Goal: Task Accomplishment & Management: Manage account settings

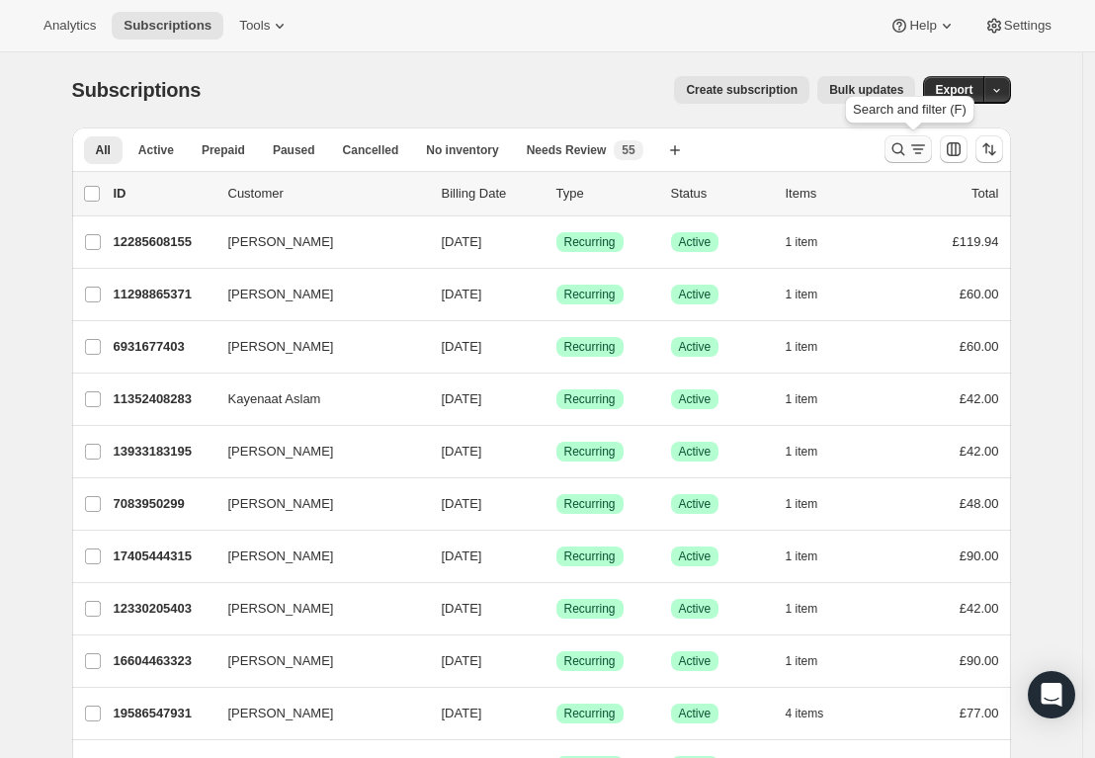
click at [899, 152] on icon "Search and filter results" at bounding box center [898, 149] width 20 height 20
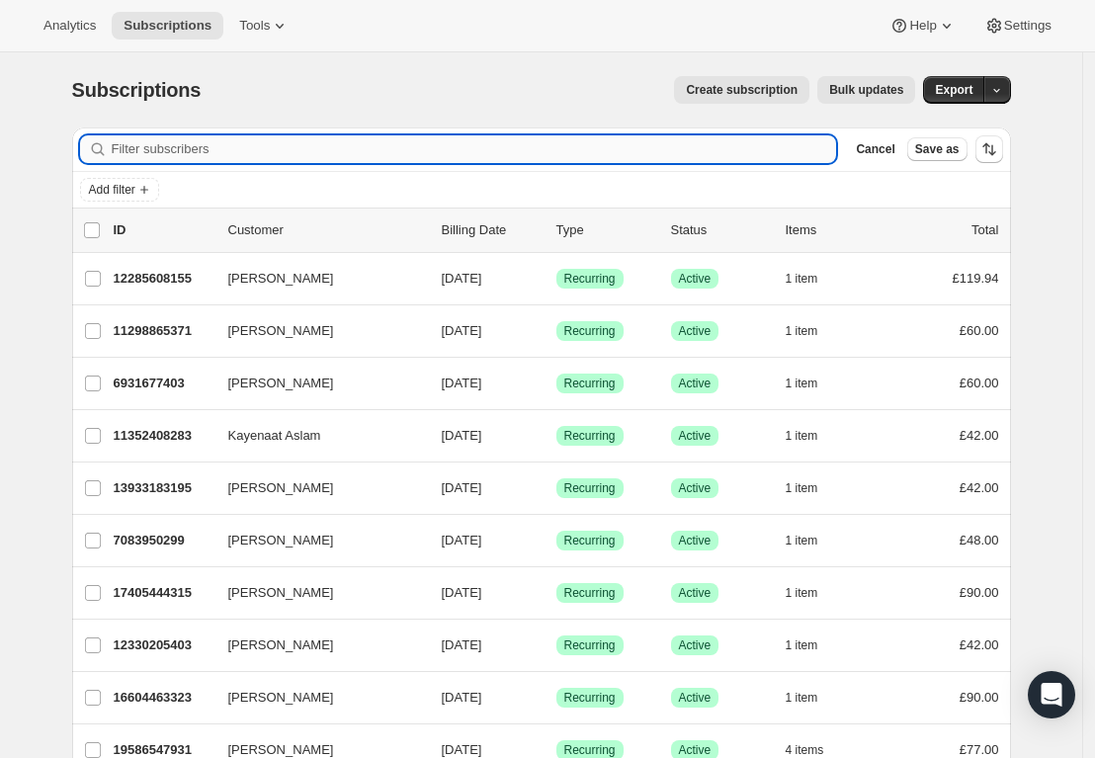
click at [532, 148] on input "Filter subscribers" at bounding box center [474, 149] width 725 height 28
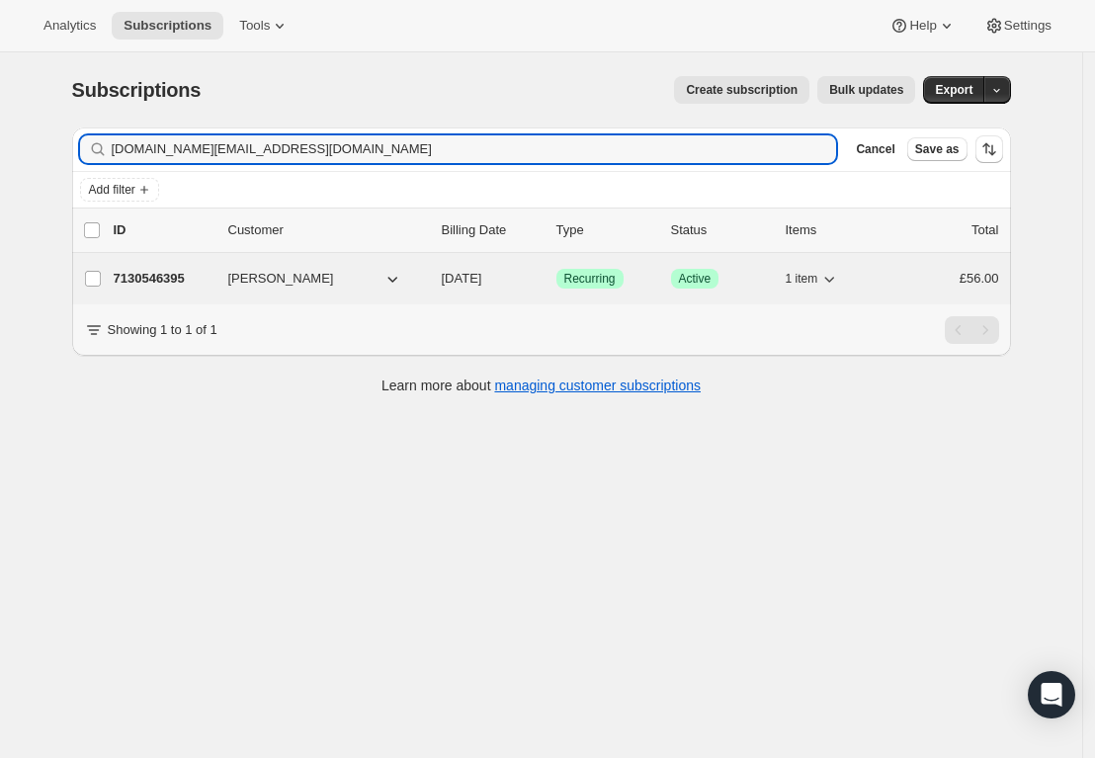
type input "[DOMAIN_NAME][EMAIL_ADDRESS][DOMAIN_NAME]"
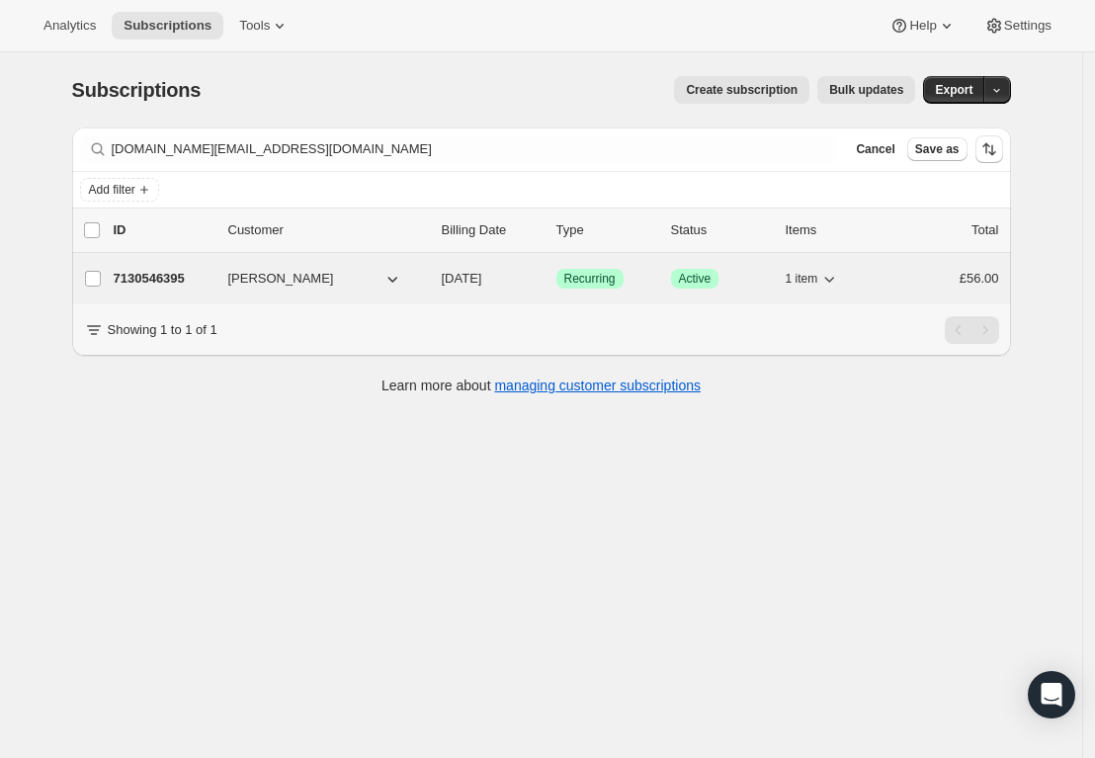
click at [700, 282] on span "Active" at bounding box center [695, 279] width 33 height 16
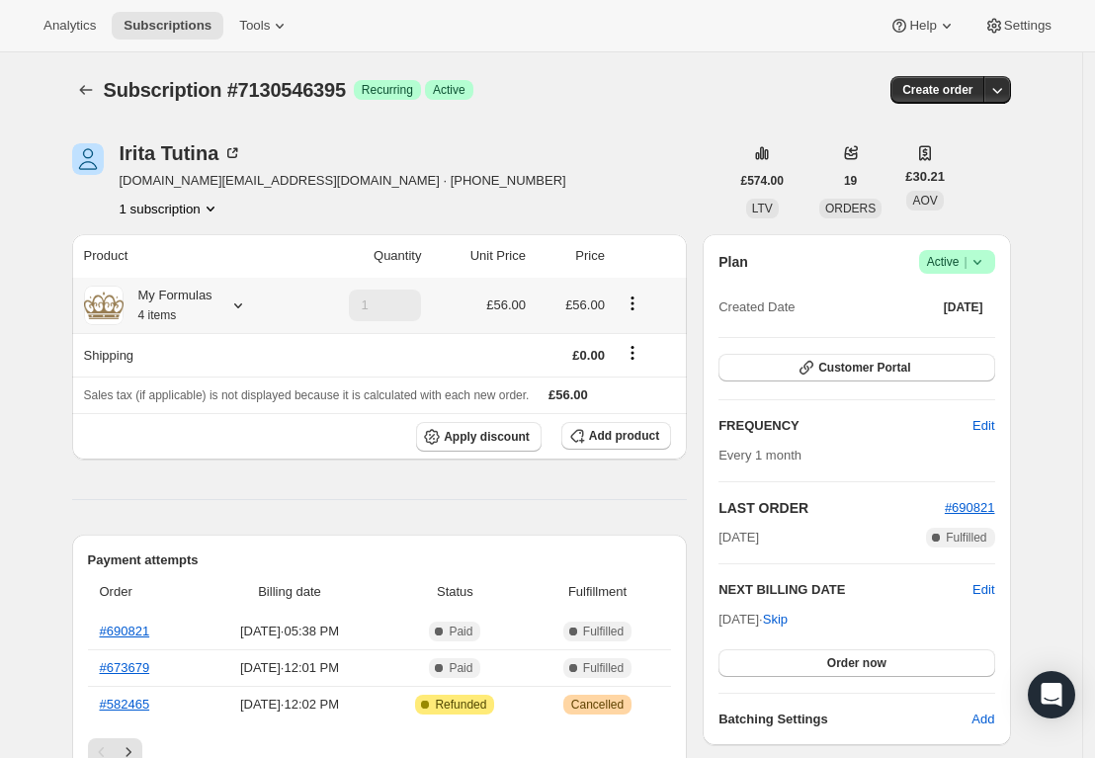
click at [248, 304] on icon at bounding box center [238, 305] width 20 height 20
click at [864, 657] on span "Order now" at bounding box center [856, 663] width 59 height 16
click at [861, 661] on span "Click to confirm" at bounding box center [856, 663] width 90 height 16
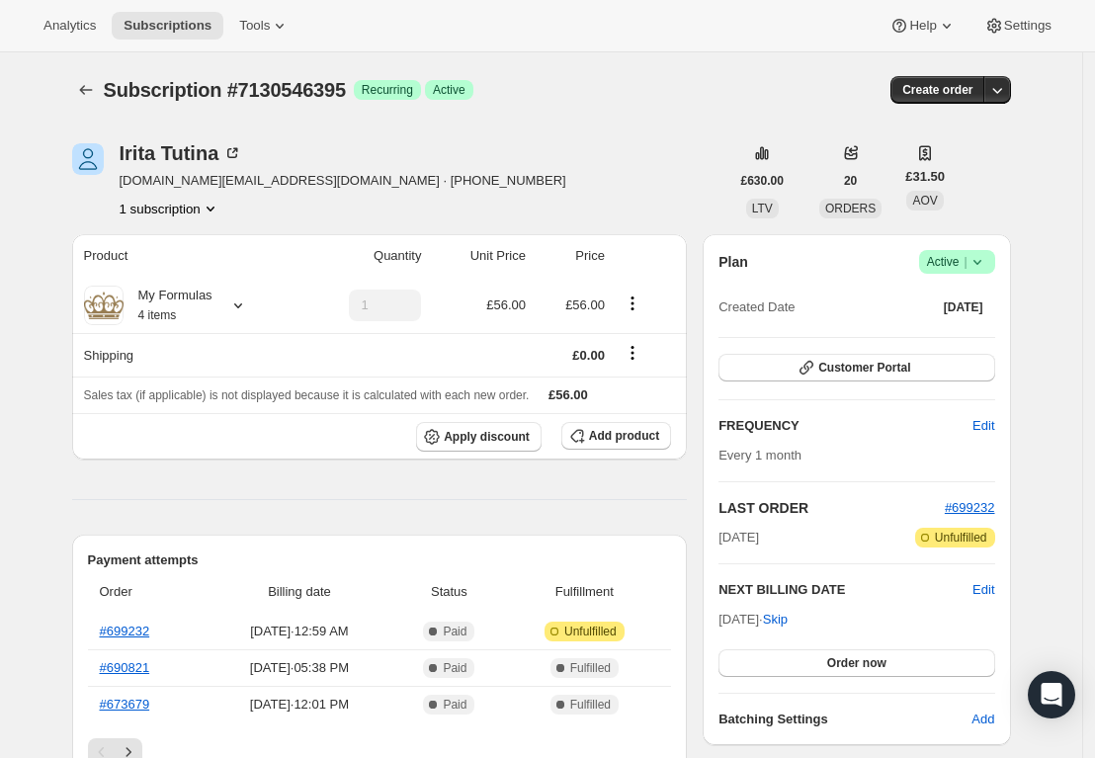
drag, startPoint x: 53, startPoint y: 490, endPoint x: 276, endPoint y: 546, distance: 229.3
drag, startPoint x: 174, startPoint y: 630, endPoint x: 108, endPoint y: 624, distance: 66.5
click at [108, 624] on th "#699232" at bounding box center [146, 632] width 117 height 36
copy link "#699232"
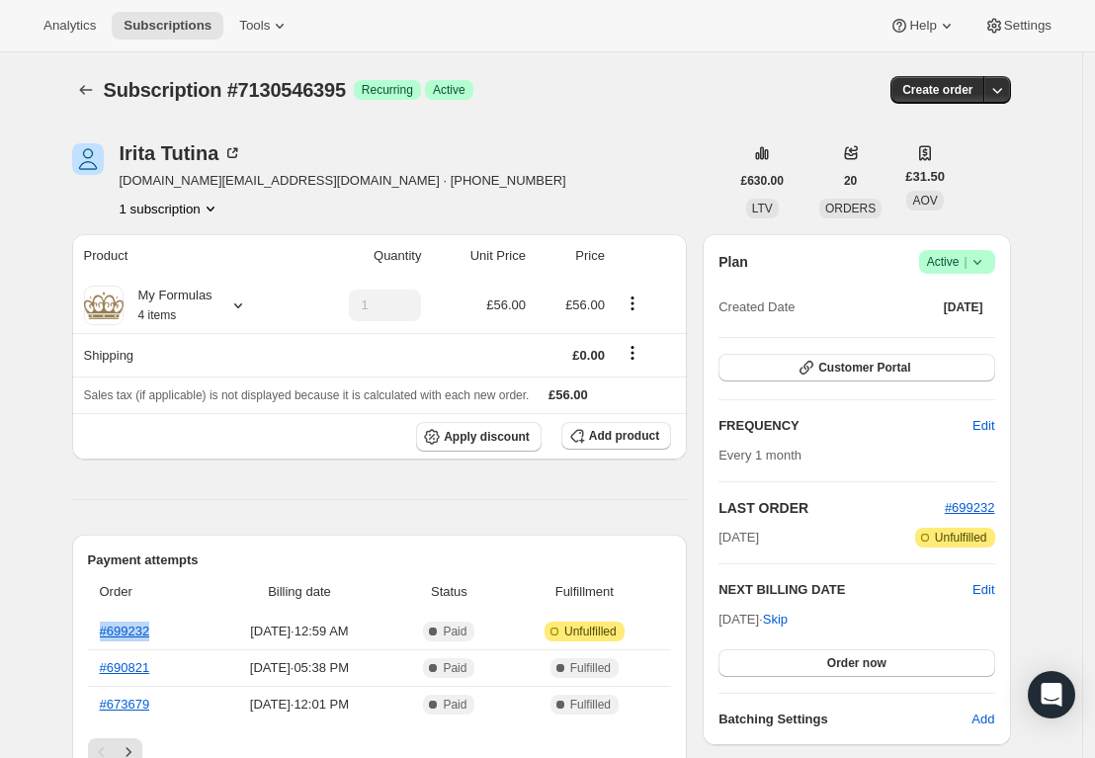
drag, startPoint x: 260, startPoint y: 460, endPoint x: 249, endPoint y: 460, distance: 10.9
click at [245, 303] on icon at bounding box center [238, 305] width 20 height 20
